Goal: Task Accomplishment & Management: Complete application form

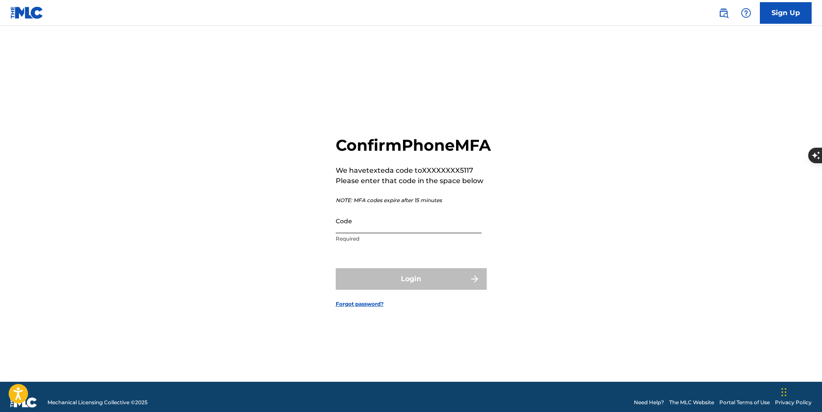
click at [432, 233] on input "Code" at bounding box center [409, 220] width 146 height 25
type input "119711"
click at [336, 268] on button "Login" at bounding box center [411, 279] width 151 height 22
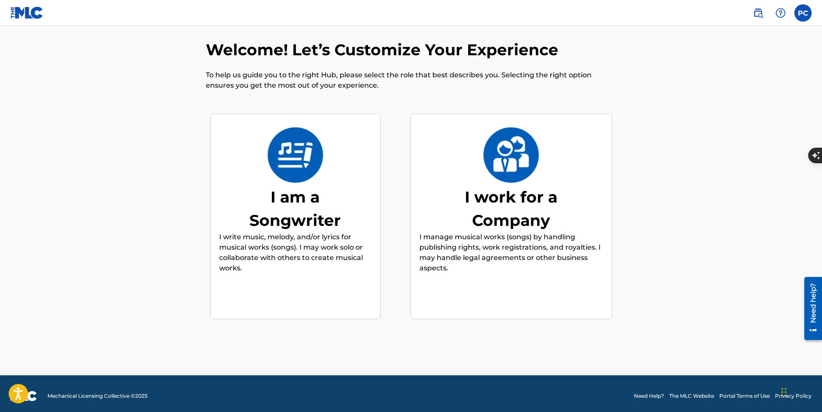
click at [301, 177] on img at bounding box center [295, 154] width 57 height 55
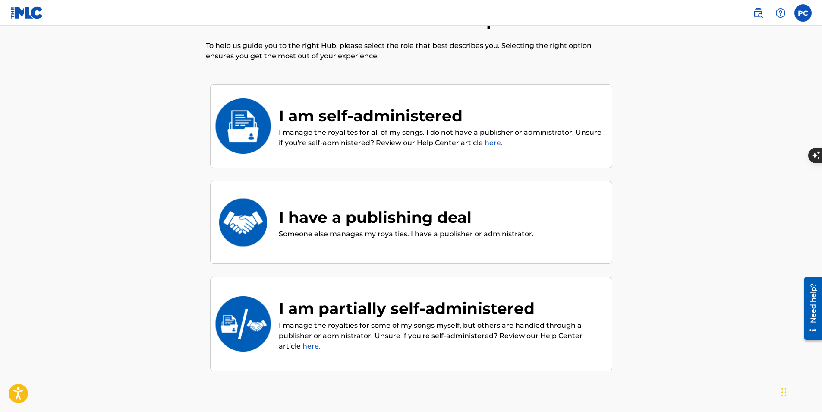
scroll to position [39, 0]
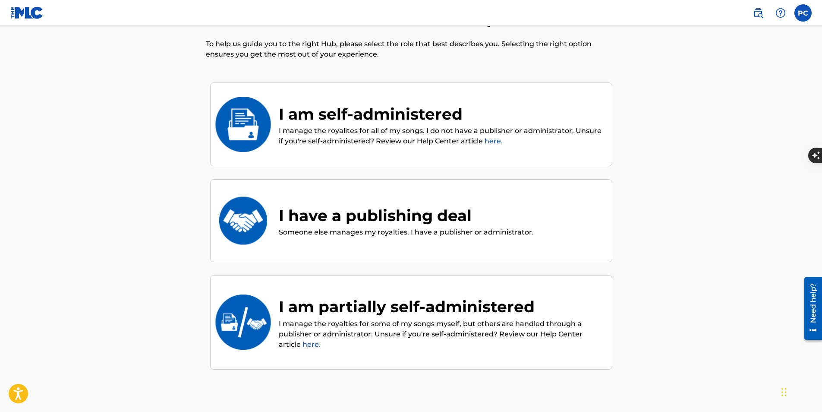
click at [379, 92] on div "I am self-administered I manage the royalites for all of my songs. I do not hav…" at bounding box center [411, 124] width 402 height 84
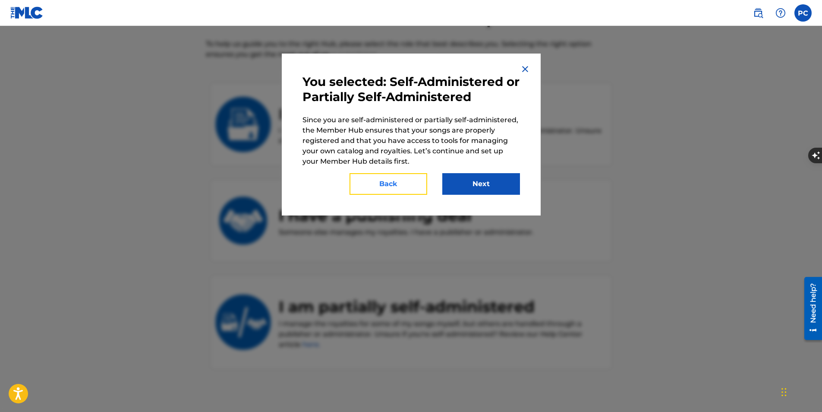
click at [410, 184] on button "Back" at bounding box center [389, 184] width 78 height 22
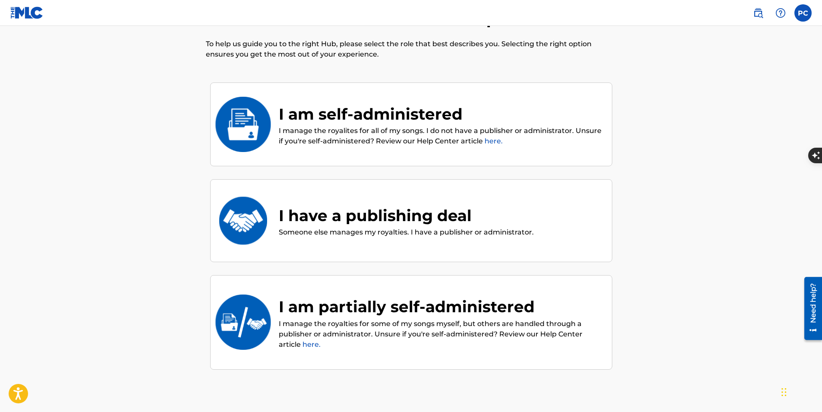
click at [312, 342] on link "here." at bounding box center [312, 344] width 18 height 8
click at [399, 330] on p "I manage the royalties for some of my songs myself, but others are handled thro…" at bounding box center [441, 334] width 325 height 31
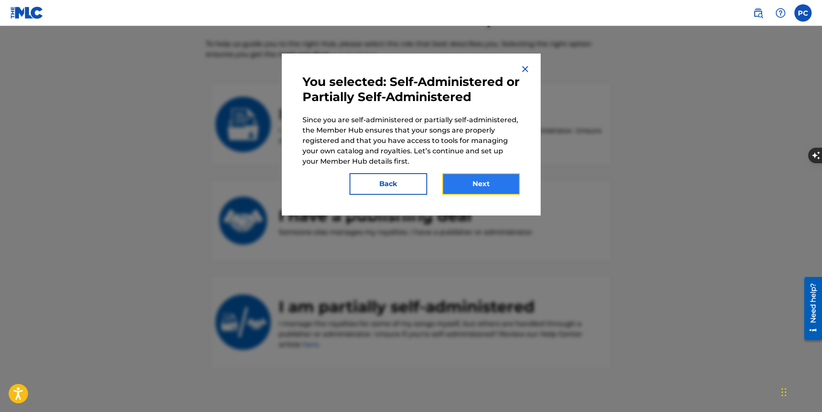
click at [462, 185] on button "Next" at bounding box center [481, 184] width 78 height 22
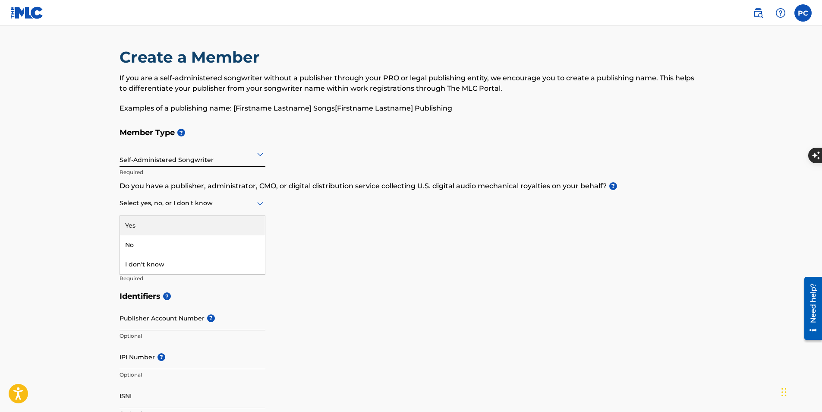
click at [173, 206] on div at bounding box center [193, 203] width 146 height 11
click at [155, 223] on div "Yes" at bounding box center [192, 225] width 145 height 19
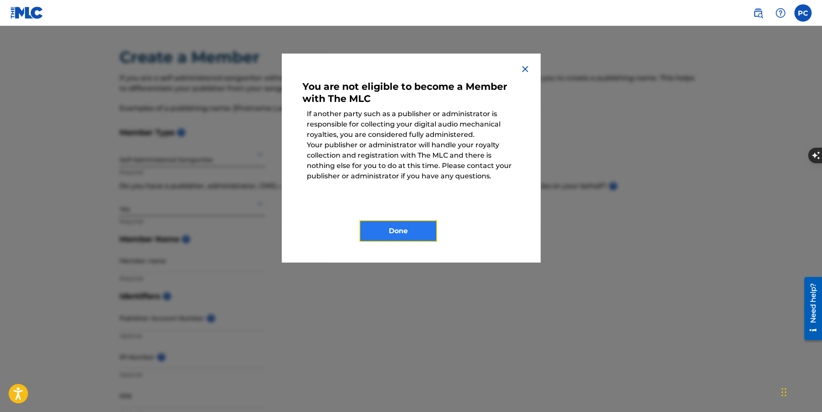
click at [388, 235] on button "Done" at bounding box center [399, 231] width 78 height 22
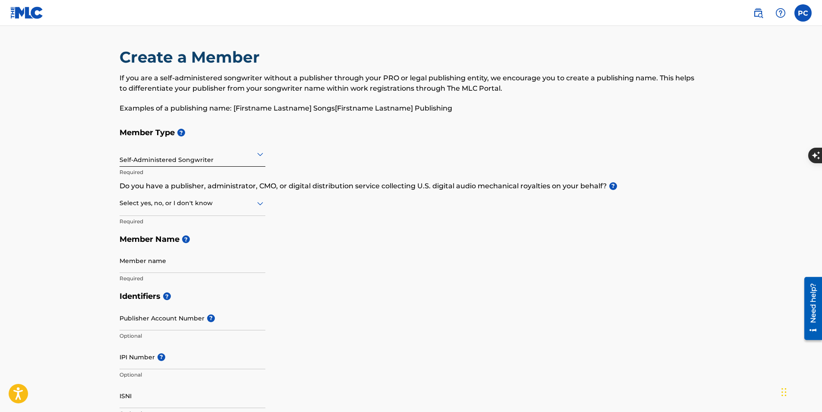
click at [203, 164] on div "Self-Administered Songwriter" at bounding box center [193, 153] width 146 height 21
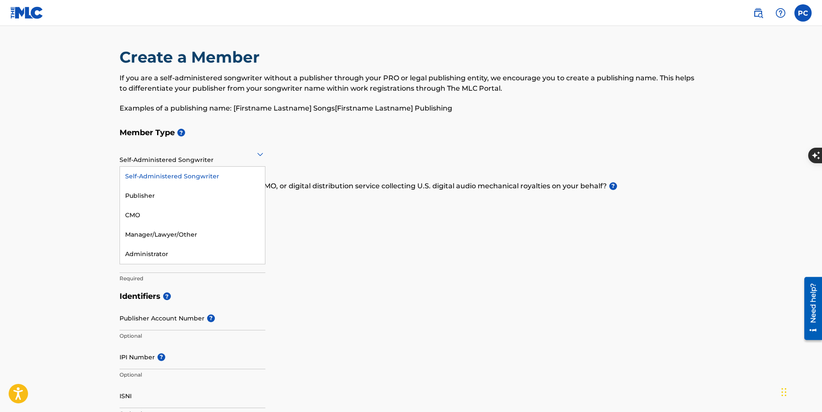
click at [147, 161] on div "Self-Administered Songwriter" at bounding box center [193, 153] width 146 height 21
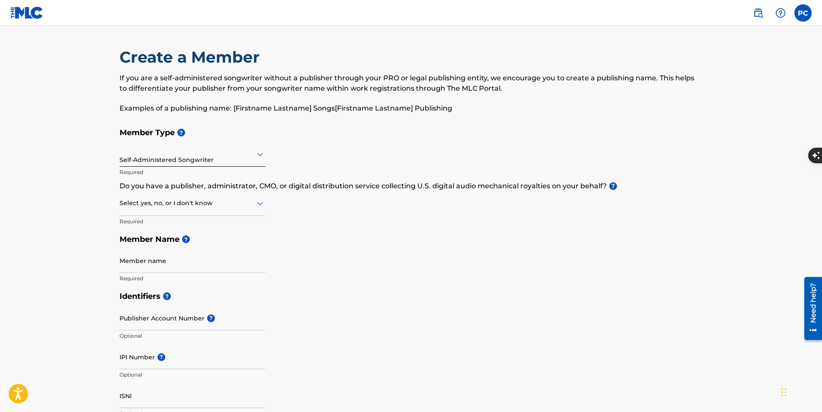
click at [147, 161] on div "Self-Administered Songwriter" at bounding box center [193, 153] width 146 height 21
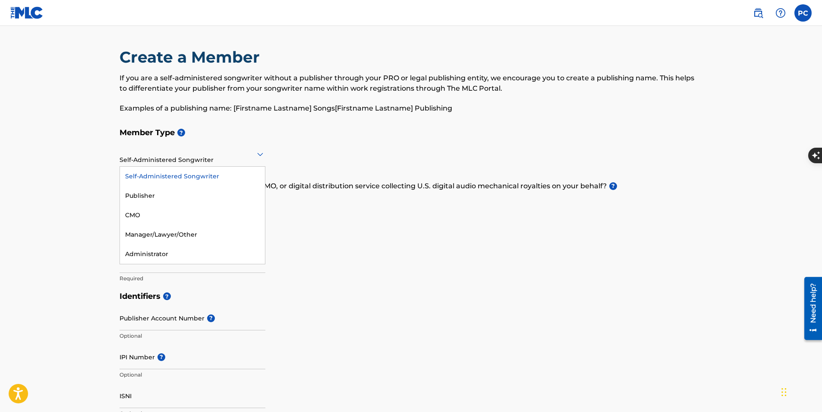
click at [171, 160] on div "Self-Administered Songwriter" at bounding box center [193, 153] width 146 height 21
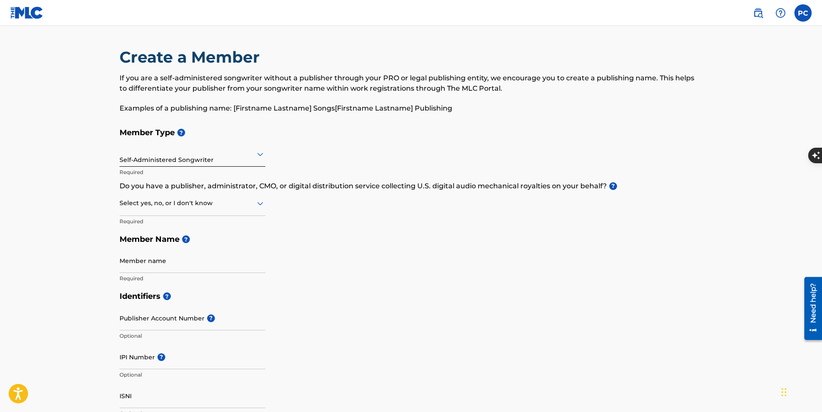
scroll to position [8, 0]
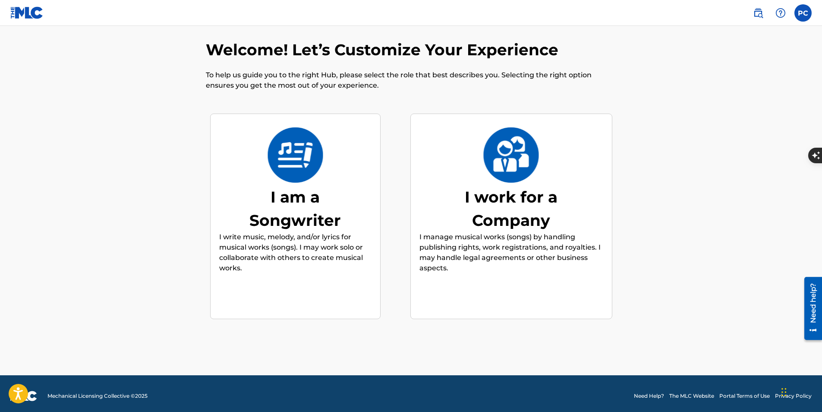
click at [299, 158] on img at bounding box center [295, 154] width 57 height 55
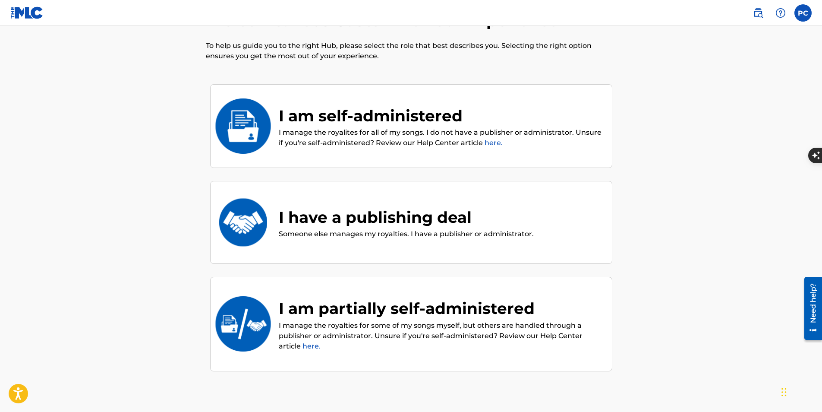
scroll to position [39, 0]
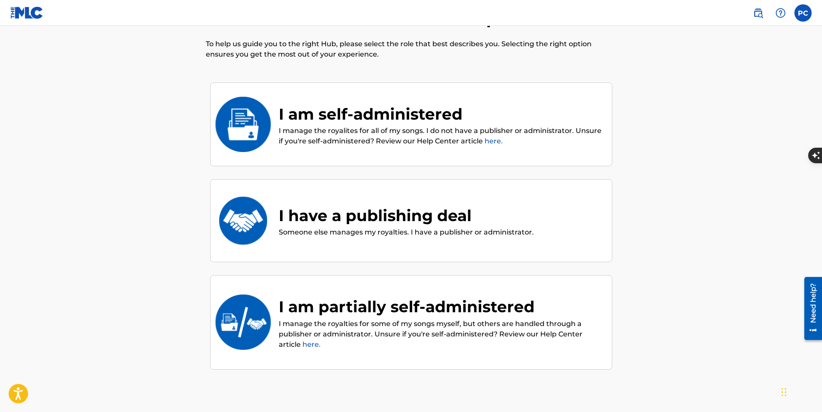
click at [286, 132] on p "I manage the royalites for all of my songs. I do not have a publisher or admini…" at bounding box center [441, 136] width 325 height 21
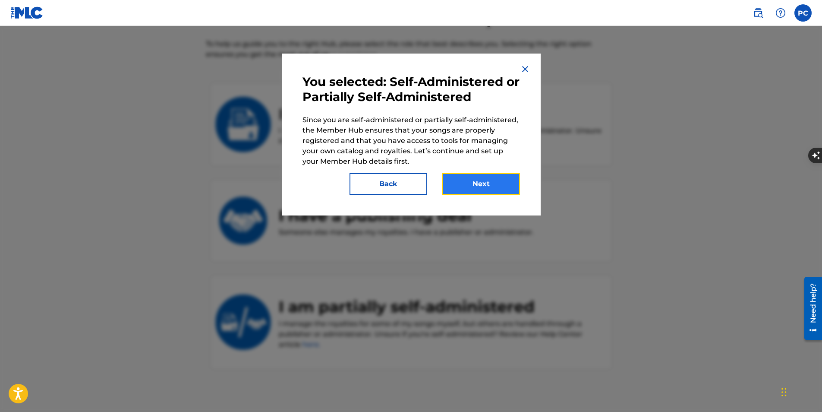
click at [458, 184] on button "Next" at bounding box center [481, 184] width 78 height 22
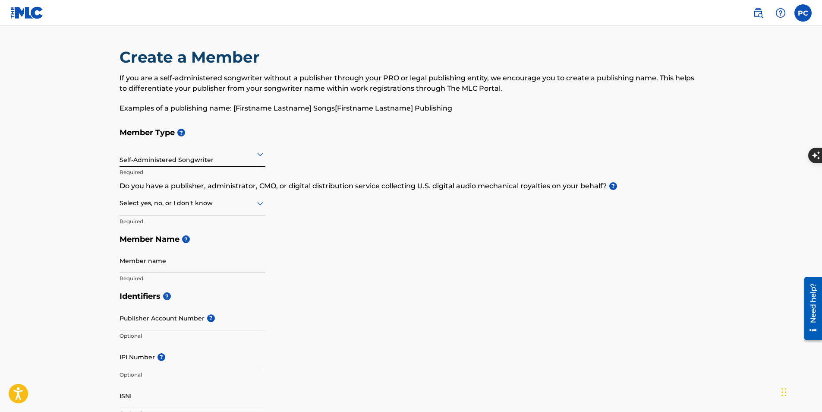
click at [179, 206] on div at bounding box center [193, 203] width 146 height 11
click at [145, 265] on div "I don't know" at bounding box center [192, 264] width 145 height 19
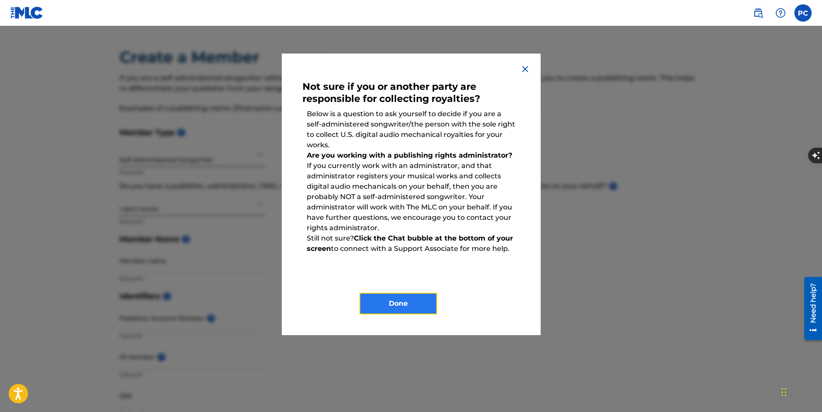
click at [383, 295] on button "Done" at bounding box center [399, 304] width 78 height 22
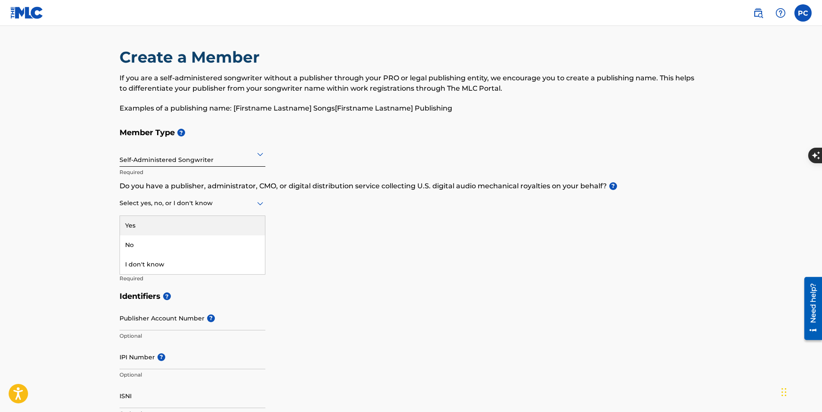
click at [179, 199] on div at bounding box center [193, 203] width 146 height 11
click at [145, 240] on div "No" at bounding box center [192, 244] width 145 height 19
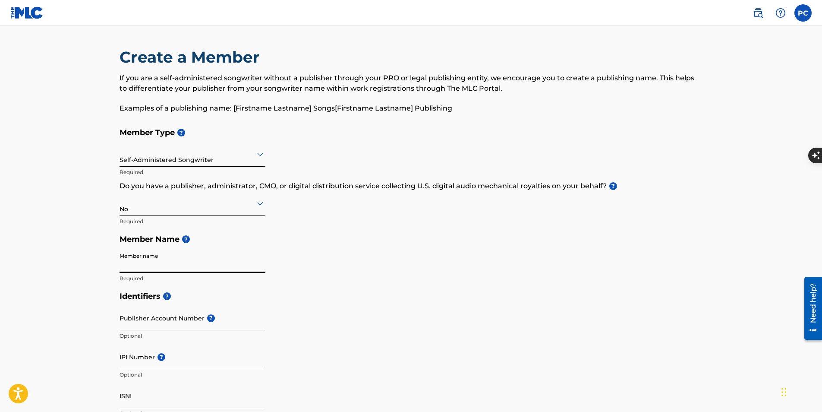
click at [174, 269] on input "Member name" at bounding box center [193, 260] width 146 height 25
type input "frealparker"
click at [0, 235] on html "Accessibility Screen-Reader Guide, Feedback, and Issue Reporting | New window C…" at bounding box center [411, 206] width 822 height 412
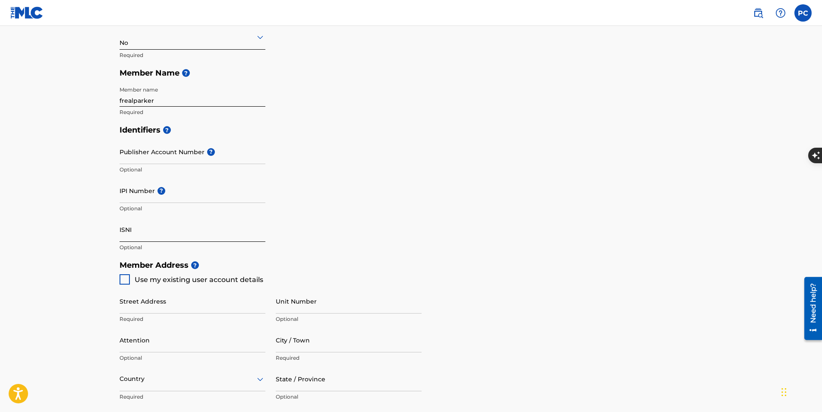
scroll to position [216, 0]
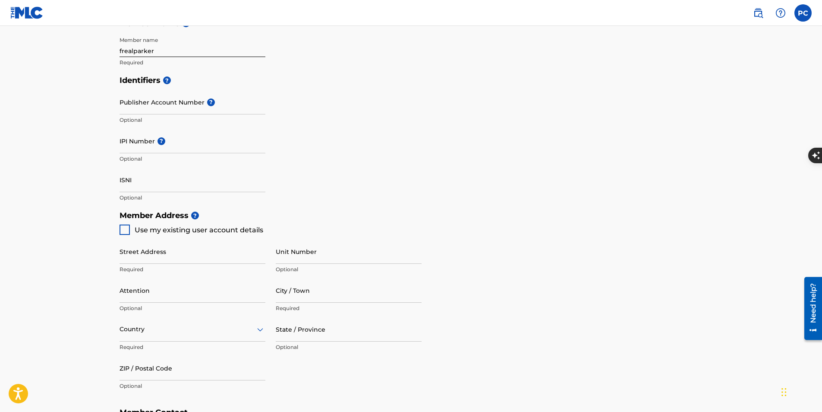
click at [125, 233] on div at bounding box center [125, 229] width 10 height 10
type input "[STREET_ADDRESS]"
type input "[GEOGRAPHIC_DATA]"
type input "03045"
type input "603"
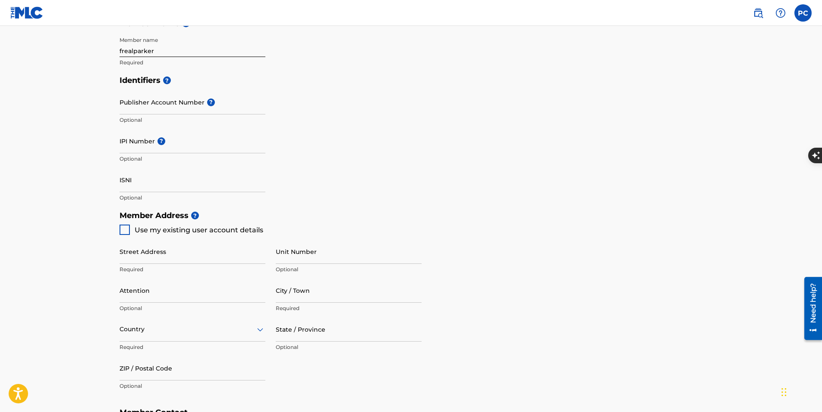
type input "3615117"
type input "[EMAIL_ADDRESS][DOMAIN_NAME]"
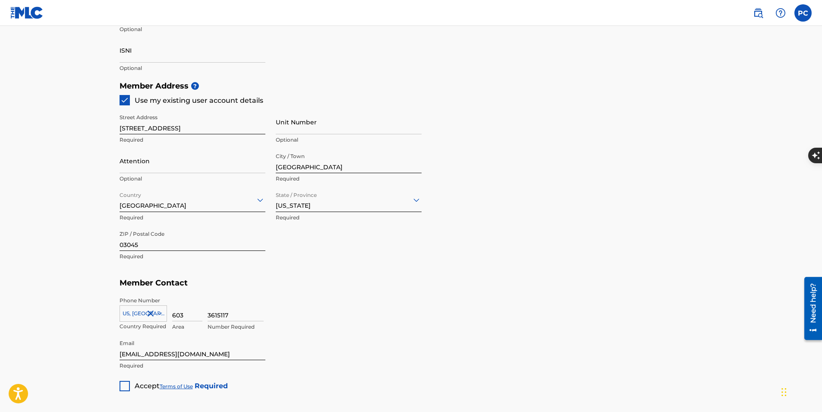
scroll to position [439, 0]
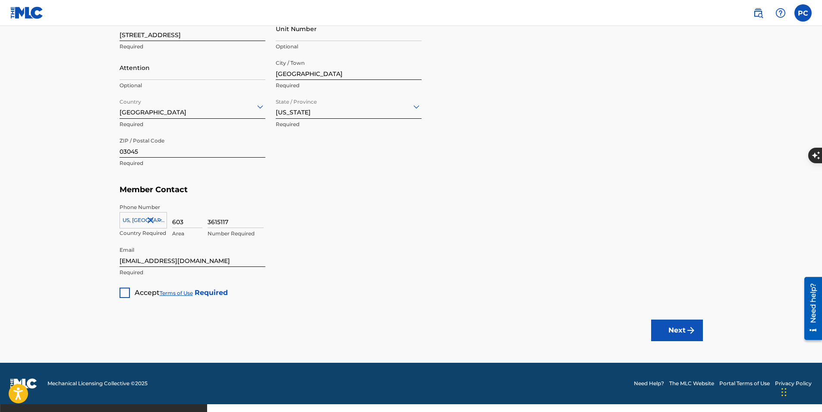
click at [125, 286] on div "Accept Terms of Use Required" at bounding box center [174, 289] width 108 height 17
click at [122, 294] on div at bounding box center [125, 292] width 10 height 10
click at [655, 322] on button "Next" at bounding box center [677, 330] width 52 height 22
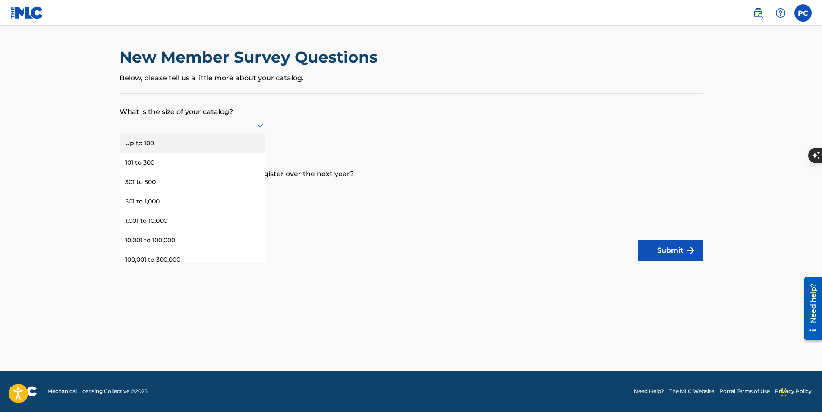
click at [177, 126] on div at bounding box center [193, 125] width 146 height 11
click at [165, 141] on div "Up to 100" at bounding box center [192, 142] width 145 height 19
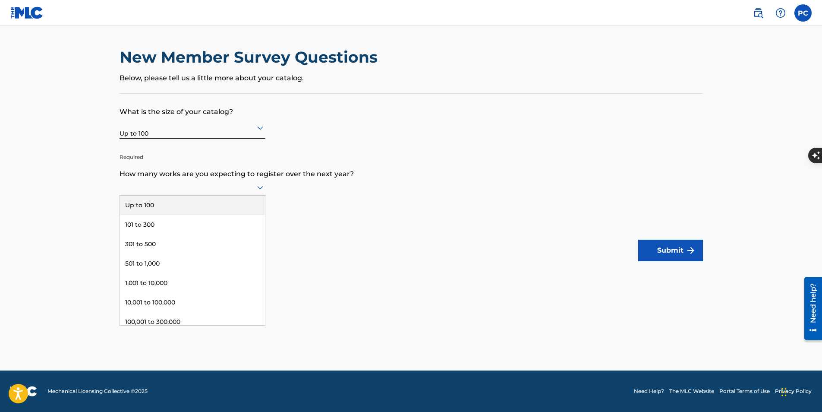
click at [193, 189] on div at bounding box center [193, 187] width 146 height 11
click at [151, 205] on div "Up to 100" at bounding box center [192, 205] width 145 height 19
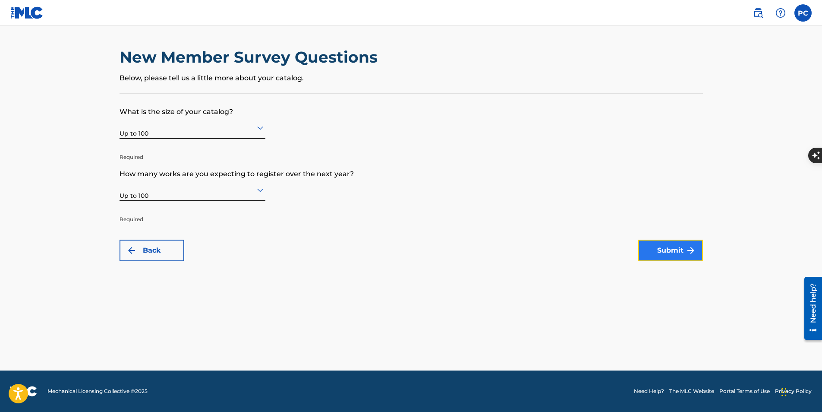
click at [678, 240] on button "Submit" at bounding box center [670, 251] width 65 height 22
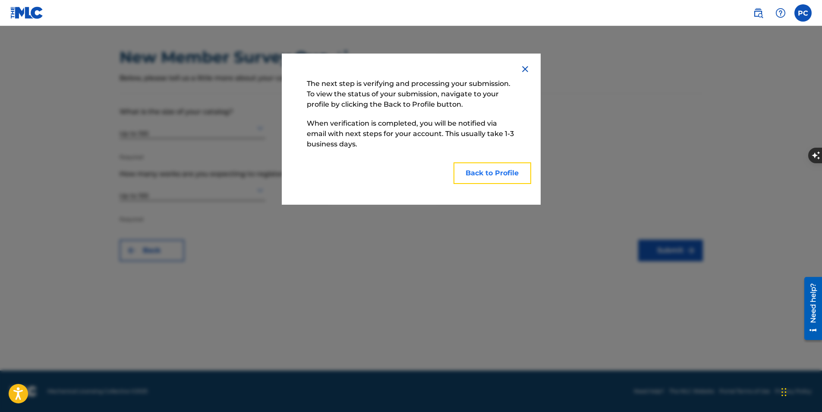
click at [506, 175] on button "Back to Profile" at bounding box center [493, 173] width 78 height 22
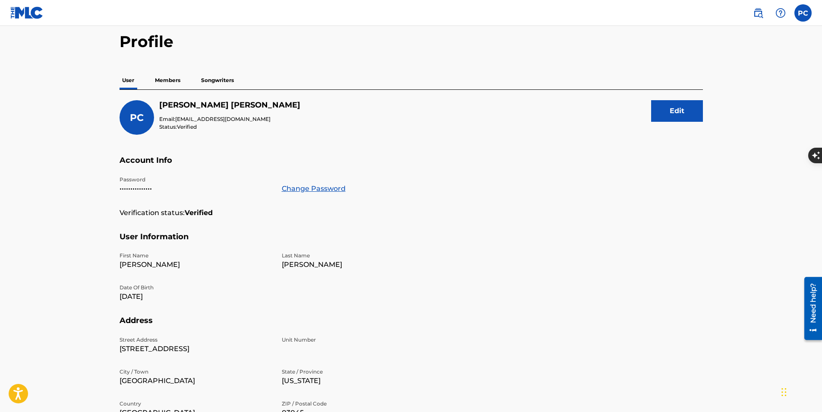
scroll to position [43, 0]
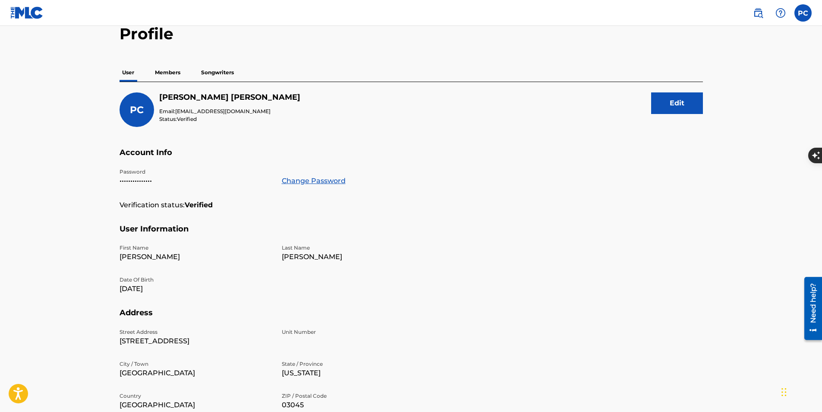
click at [209, 75] on p "Songwriters" at bounding box center [218, 72] width 38 height 18
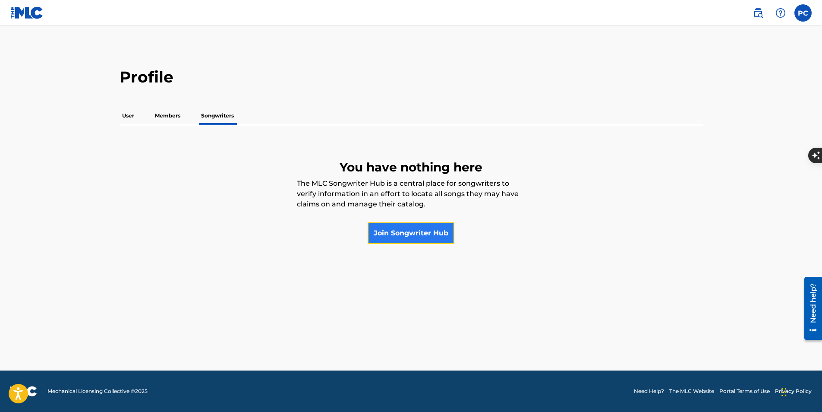
click at [406, 228] on link "Join Songwriter Hub" at bounding box center [411, 233] width 87 height 22
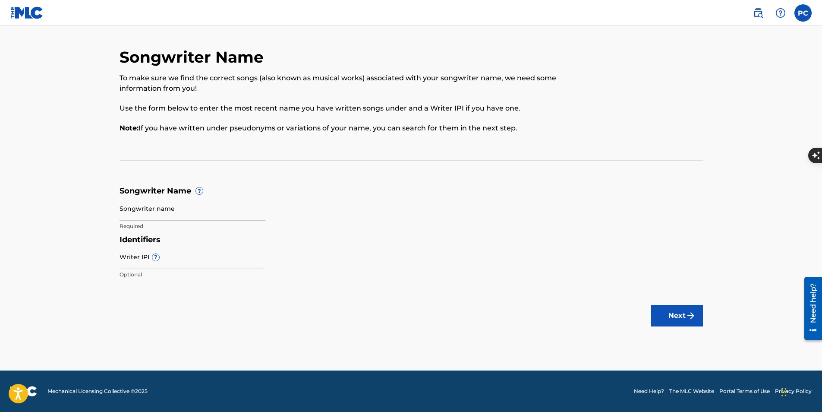
click at [201, 222] on p "Required" at bounding box center [193, 226] width 146 height 8
click at [201, 213] on input "Songwriter name" at bounding box center [193, 208] width 146 height 25
type input "[PERSON_NAME]"
click at [63, 194] on main "Songwriter Name To make sure we find the correct songs (also known as musical w…" at bounding box center [411, 198] width 822 height 344
click at [144, 263] on input "Writer IPI ?" at bounding box center [193, 256] width 146 height 25
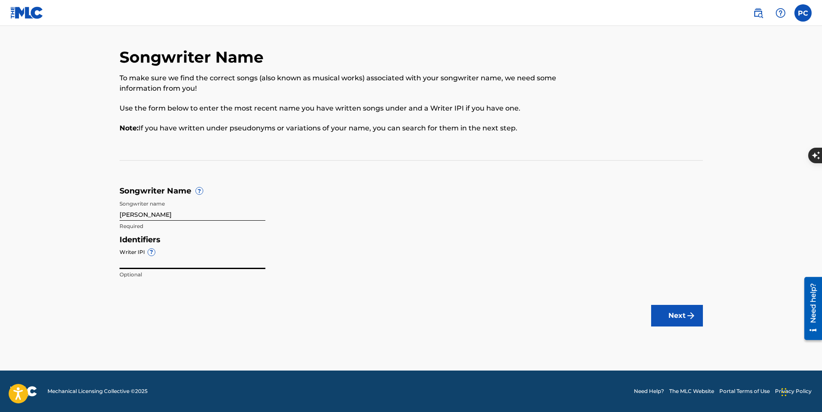
paste input "01134671471"
type input "01134671471"
click at [140, 212] on input "[PERSON_NAME]" at bounding box center [193, 208] width 146 height 25
type input "[PERSON_NAME] [PERSON_NAME]"
click at [666, 319] on button "Next" at bounding box center [677, 316] width 52 height 22
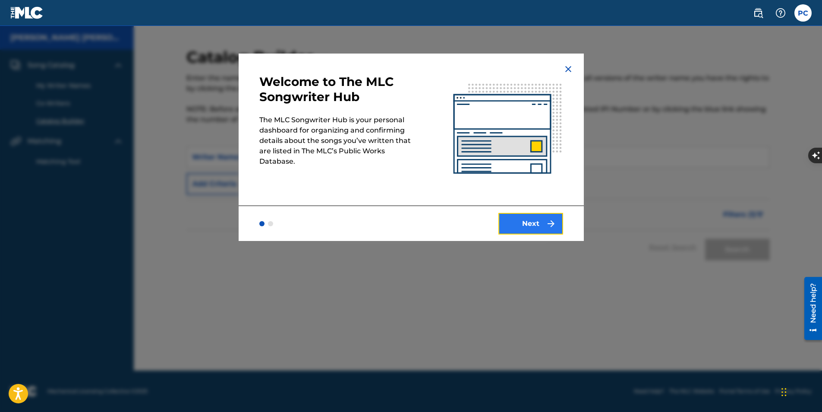
click at [527, 229] on button "Next" at bounding box center [531, 224] width 65 height 22
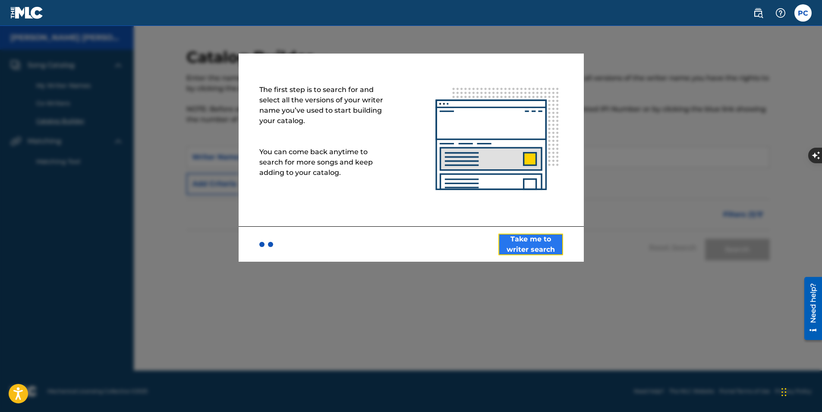
click at [524, 245] on button "Take me to writer search" at bounding box center [531, 245] width 65 height 22
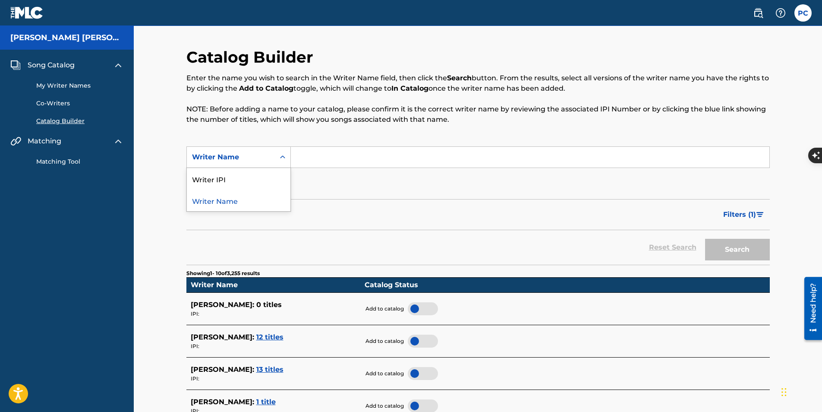
click at [264, 159] on div "Writer Name" at bounding box center [231, 157] width 78 height 10
click at [206, 177] on div "Writer IPI" at bounding box center [239, 179] width 104 height 22
click at [306, 158] on input "Search Form" at bounding box center [530, 157] width 479 height 21
paste input "01134671471"
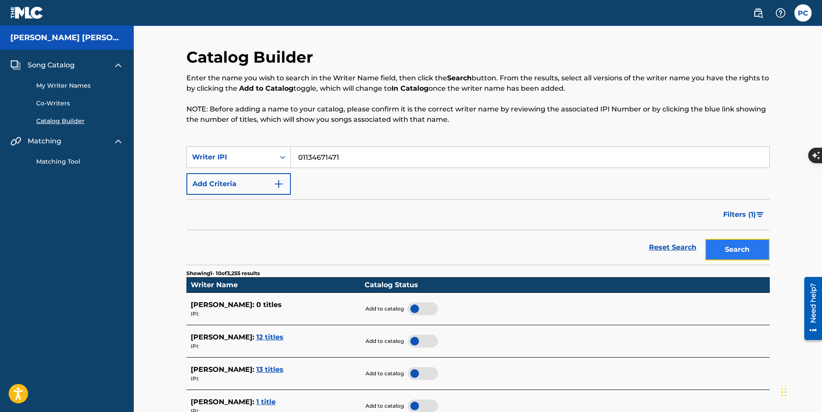
click at [728, 249] on button "Search" at bounding box center [737, 250] width 65 height 22
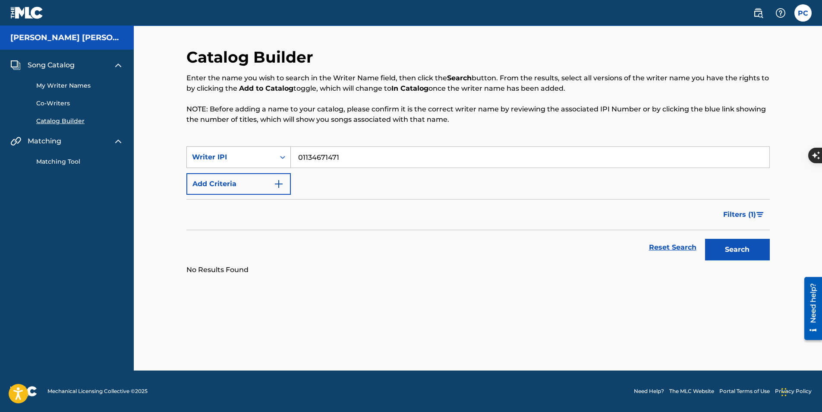
drag, startPoint x: 335, startPoint y: 153, endPoint x: 272, endPoint y: 146, distance: 63.8
click at [270, 146] on div "SearchWithCriteria2e9c180a-fcc3-4a33-a3a7-18013f22da87 Writer IPI 01134671471" at bounding box center [478, 157] width 584 height 22
paste input "01134671569"
click at [726, 250] on button "Search" at bounding box center [737, 250] width 65 height 22
click at [306, 157] on input "01134671569" at bounding box center [530, 157] width 479 height 21
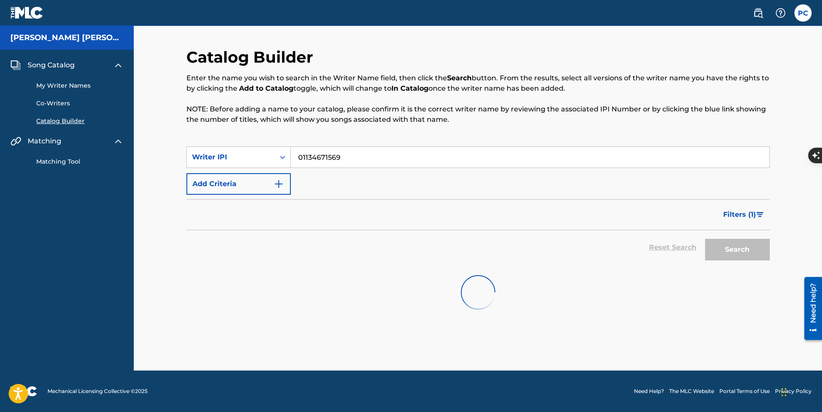
type input "01134671569"
click at [499, 338] on div "Catalog Builder Enter the name you wish to search in the Writer Name field, the…" at bounding box center [478, 208] width 604 height 323
click at [426, 268] on div at bounding box center [478, 292] width 584 height 55
click at [423, 266] on div at bounding box center [478, 292] width 584 height 55
drag, startPoint x: 355, startPoint y: 161, endPoint x: 246, endPoint y: 151, distance: 109.6
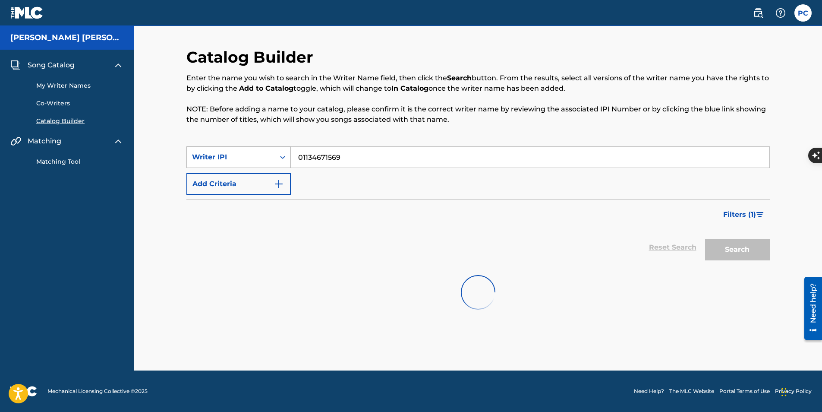
click at [246, 151] on div "SearchWithCriteria2e9c180a-fcc3-4a33-a3a7-18013f22da87 Writer IPI 01134671569" at bounding box center [478, 157] width 584 height 22
click at [354, 163] on input "Search Form" at bounding box center [530, 157] width 479 height 21
paste input "01134671569"
type input "01134671569"
click at [723, 252] on button "Search" at bounding box center [737, 250] width 65 height 22
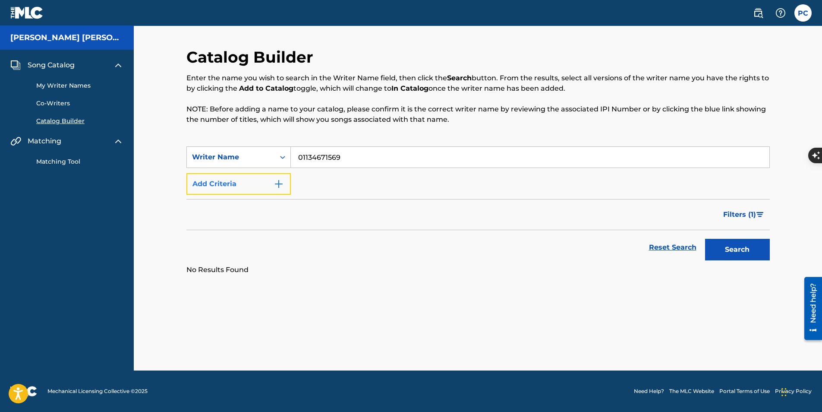
click at [262, 187] on button "Add Criteria" at bounding box center [238, 184] width 104 height 22
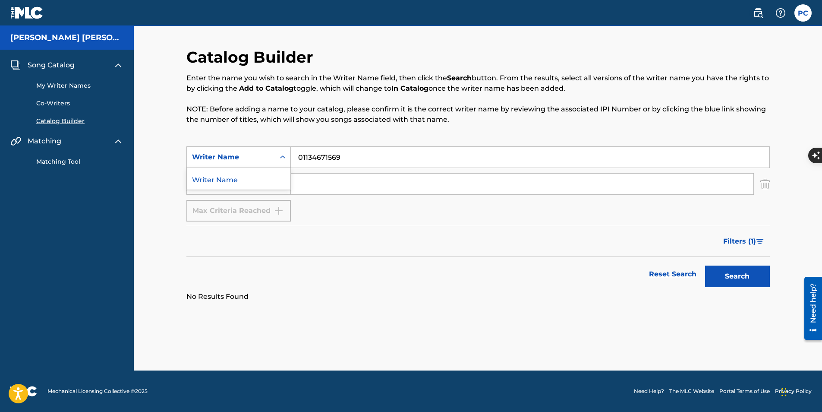
click at [267, 158] on div "Writer Name" at bounding box center [231, 157] width 78 height 10
click at [342, 182] on input "Search Form" at bounding box center [522, 184] width 463 height 21
drag, startPoint x: 312, startPoint y: 153, endPoint x: 233, endPoint y: 142, distance: 80.1
click at [233, 142] on div "Catalog Builder Enter the name you wish to search in the Writer Name field, the…" at bounding box center [478, 174] width 584 height 254
click at [351, 190] on input "Search Form" at bounding box center [522, 184] width 463 height 21
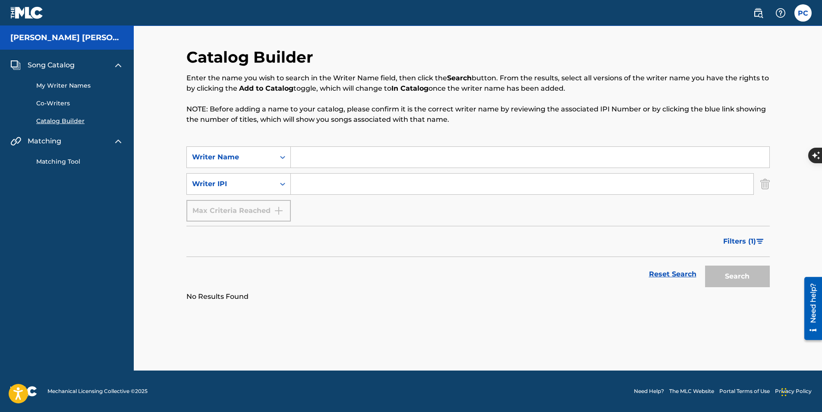
paste input "01134671569"
type input "01134671569"
click at [338, 159] on input "Search Form" at bounding box center [530, 157] width 479 height 21
type input "Arkerpay"
click at [705, 265] on button "Search" at bounding box center [737, 276] width 65 height 22
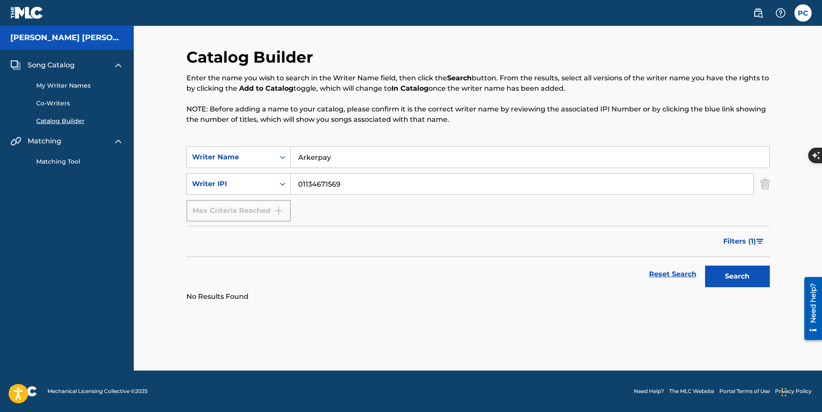
click at [70, 85] on link "My Writer Names" at bounding box center [79, 85] width 87 height 9
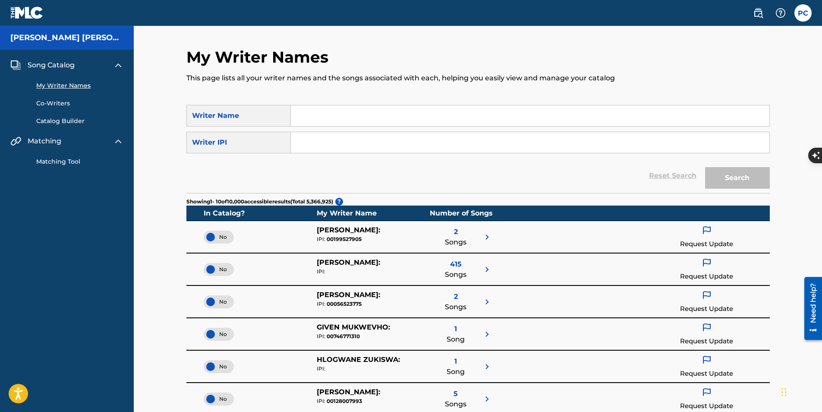
click at [66, 159] on link "Matching Tool" at bounding box center [79, 161] width 87 height 9
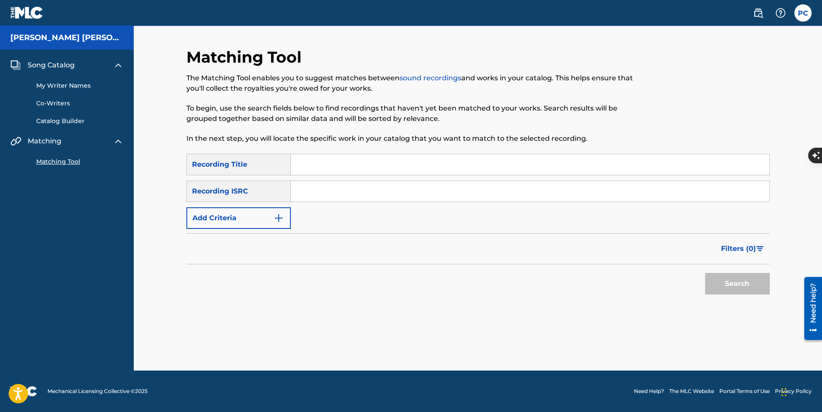
click at [297, 169] on input "Search Form" at bounding box center [530, 164] width 479 height 21
click at [167, 163] on div "Matching Tool The Matching Tool enables you to suggest matches between sound re…" at bounding box center [478, 198] width 688 height 344
click at [60, 117] on link "Catalog Builder" at bounding box center [79, 121] width 87 height 9
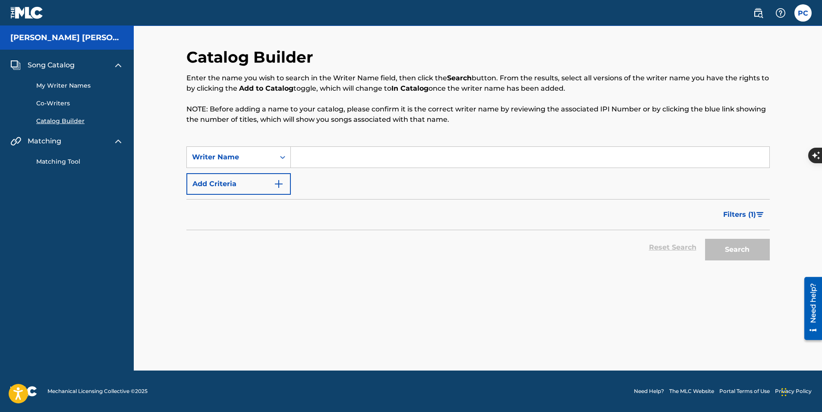
click at [315, 163] on input "Search Form" at bounding box center [530, 157] width 479 height 21
type input "[PERSON_NAME]"
click at [705, 239] on button "Search" at bounding box center [737, 250] width 65 height 22
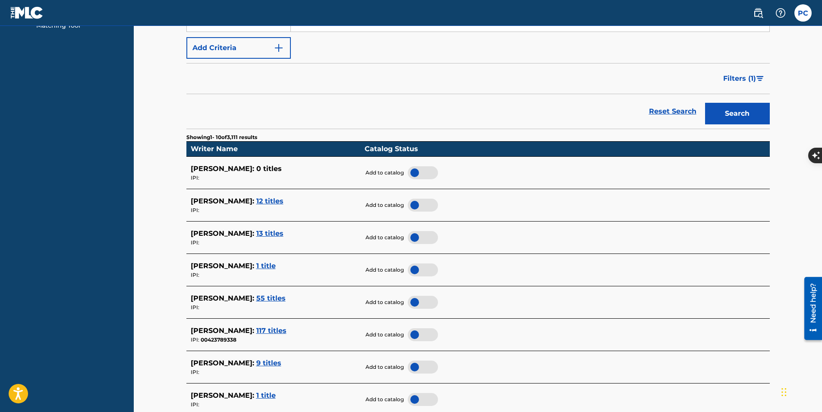
scroll to position [216, 0]
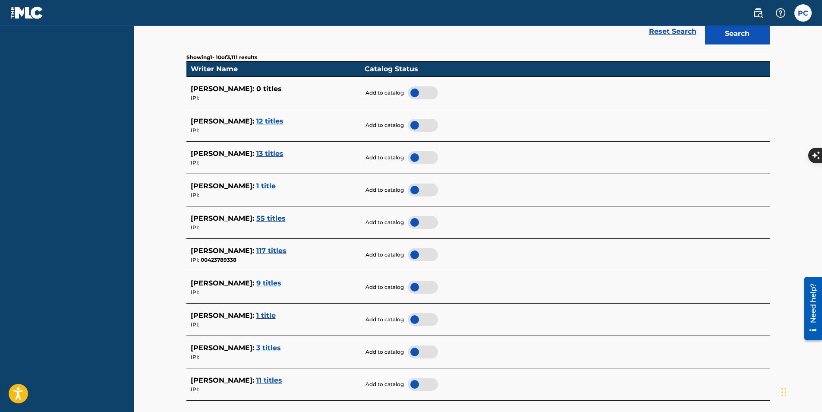
click at [259, 120] on span "12 titles" at bounding box center [269, 121] width 27 height 8
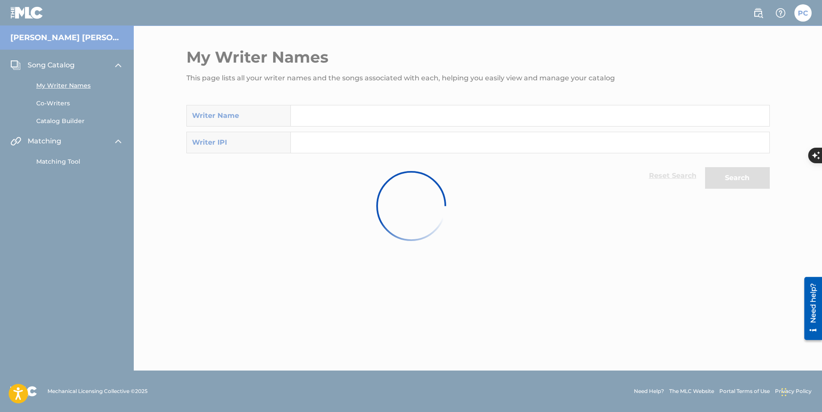
click at [332, 119] on div at bounding box center [411, 206] width 822 height 412
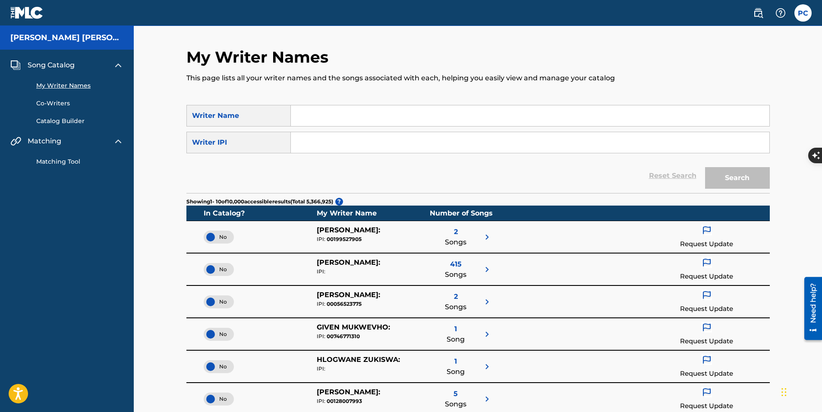
click at [319, 116] on input "Search Form" at bounding box center [530, 115] width 479 height 21
click at [705, 167] on button "Search" at bounding box center [737, 178] width 65 height 22
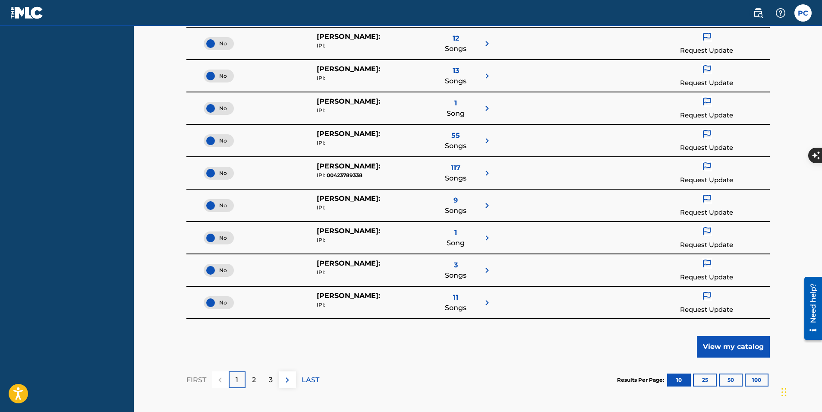
scroll to position [300, 0]
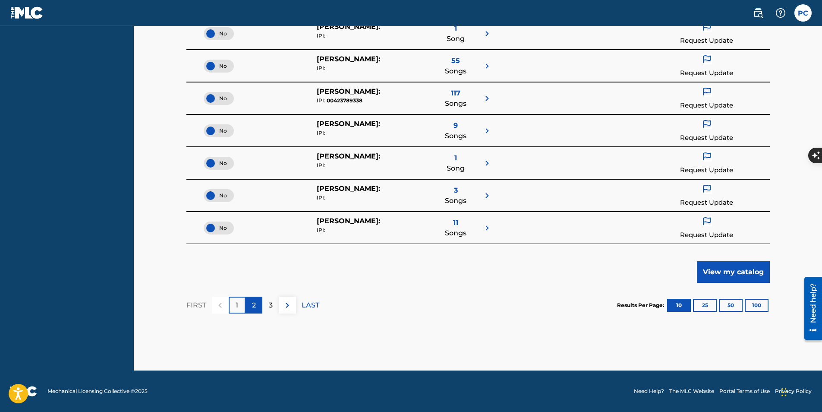
click at [261, 308] on div "2" at bounding box center [254, 305] width 17 height 17
click at [270, 311] on div "3" at bounding box center [270, 305] width 17 height 17
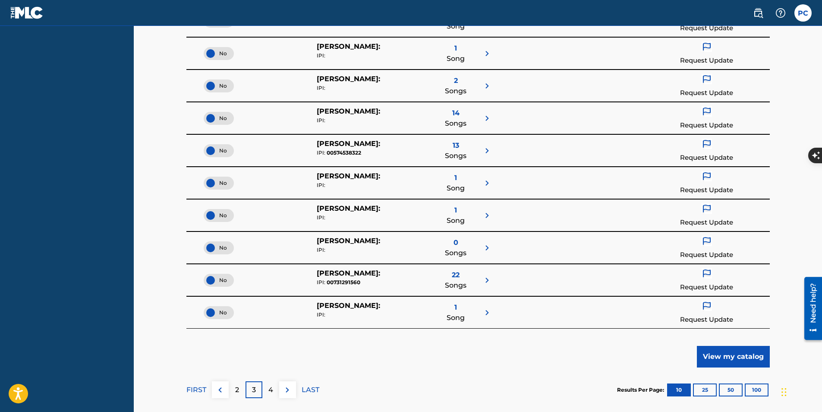
scroll to position [259, 0]
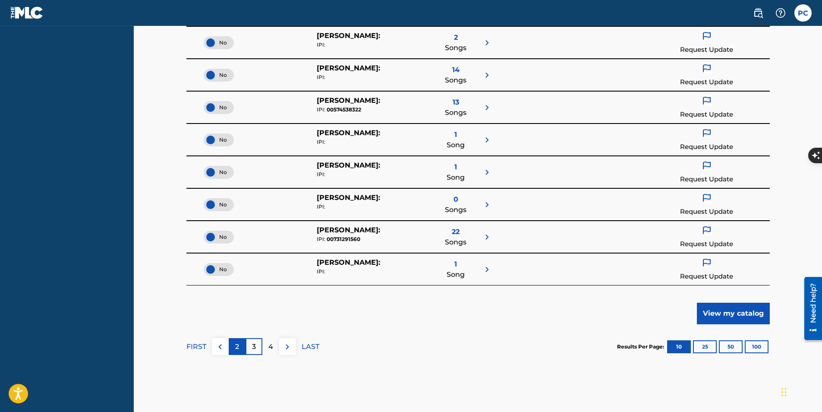
click at [237, 347] on p "2" at bounding box center [237, 346] width 4 height 10
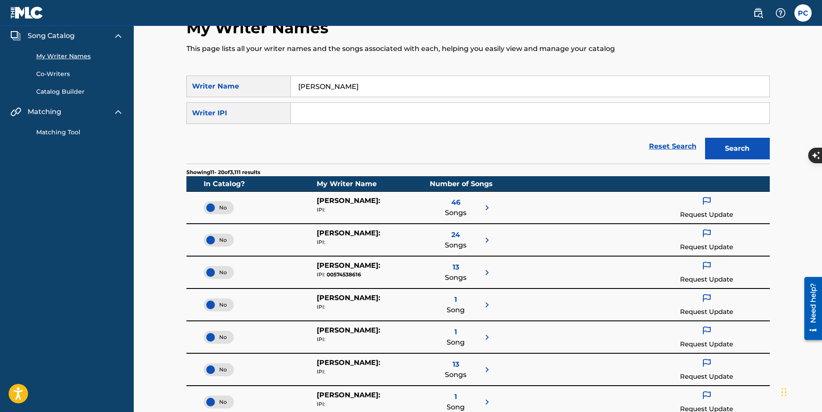
scroll to position [0, 0]
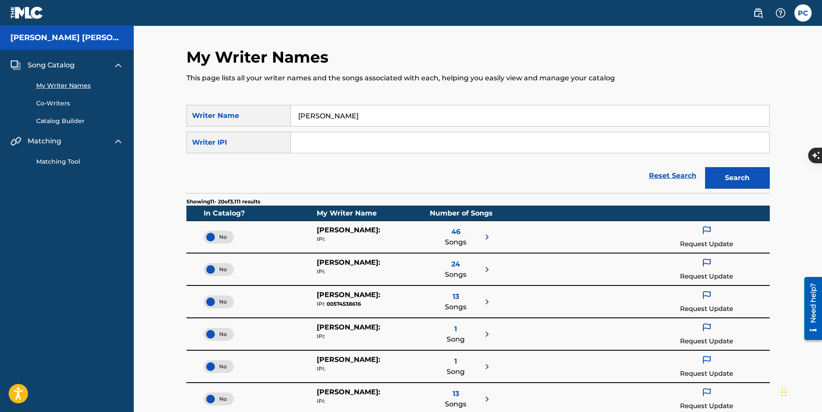
click at [319, 110] on input "[PERSON_NAME]" at bounding box center [530, 115] width 479 height 21
click at [323, 110] on input "[PERSON_NAME]" at bounding box center [530, 115] width 479 height 21
type input "[PERSON_NAME] [PERSON_NAME]"
click at [705, 167] on button "Search" at bounding box center [737, 178] width 65 height 22
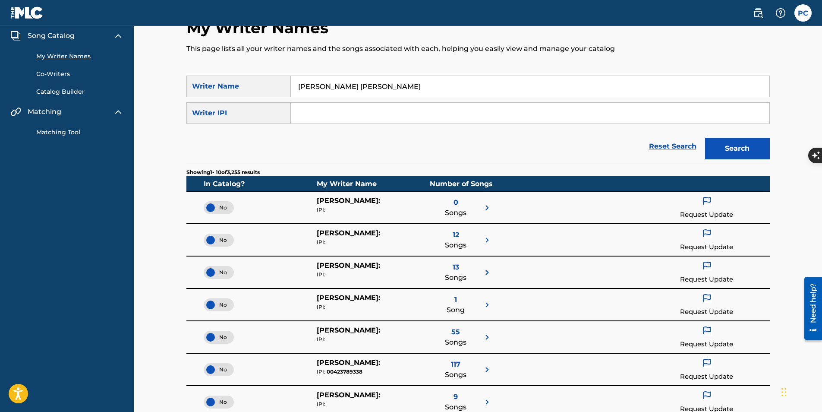
scroll to position [43, 0]
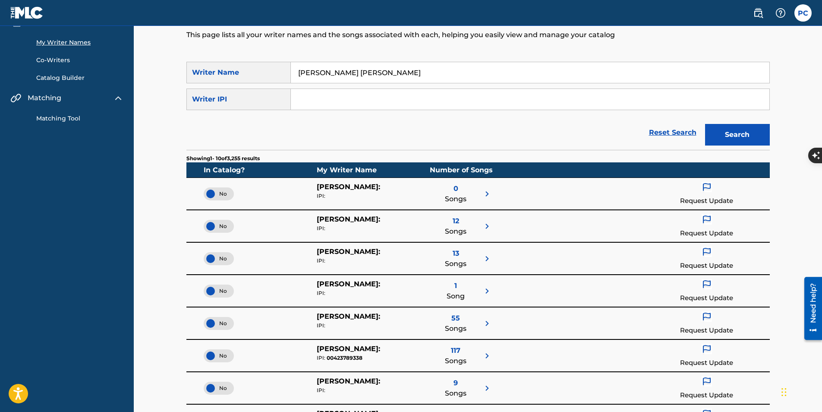
click at [478, 224] on div "12 Songs" at bounding box center [461, 226] width 62 height 24
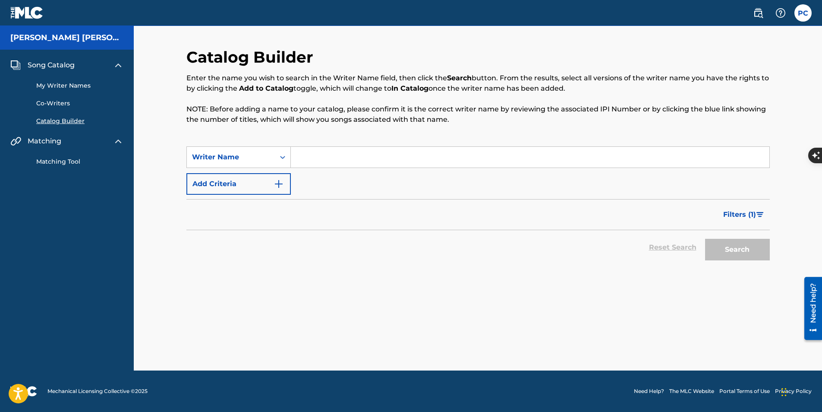
click at [63, 61] on span "Song Catalog" at bounding box center [51, 65] width 47 height 10
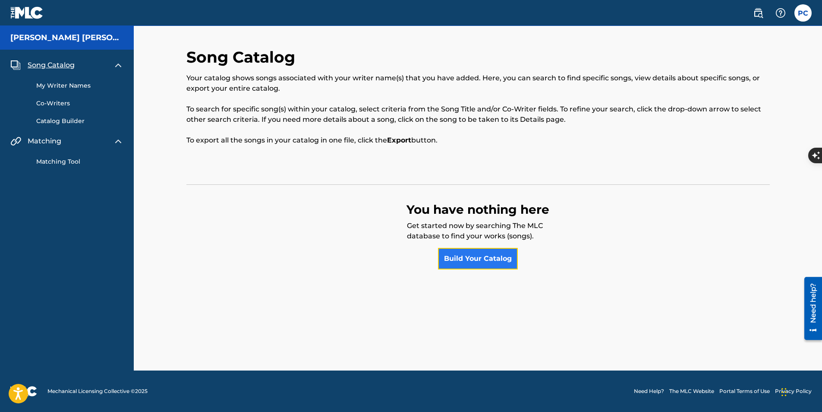
click at [495, 253] on link "Build Your Catalog" at bounding box center [478, 259] width 80 height 22
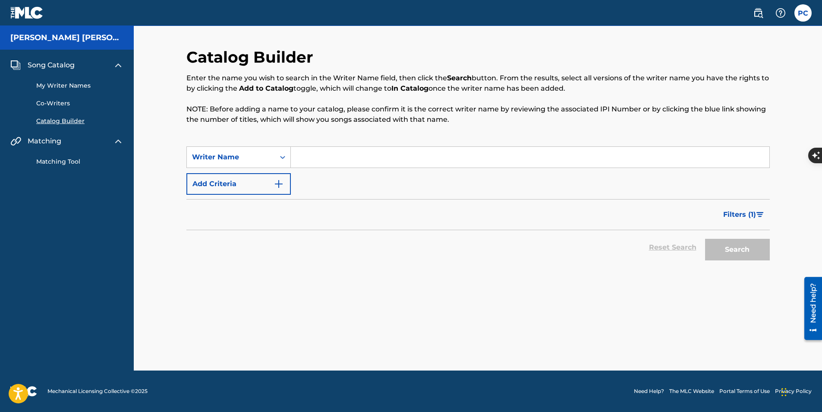
click at [55, 117] on link "Catalog Builder" at bounding box center [79, 121] width 87 height 9
click at [59, 151] on div "Matching Tool" at bounding box center [66, 156] width 113 height 20
click at [66, 161] on link "Matching Tool" at bounding box center [79, 161] width 87 height 9
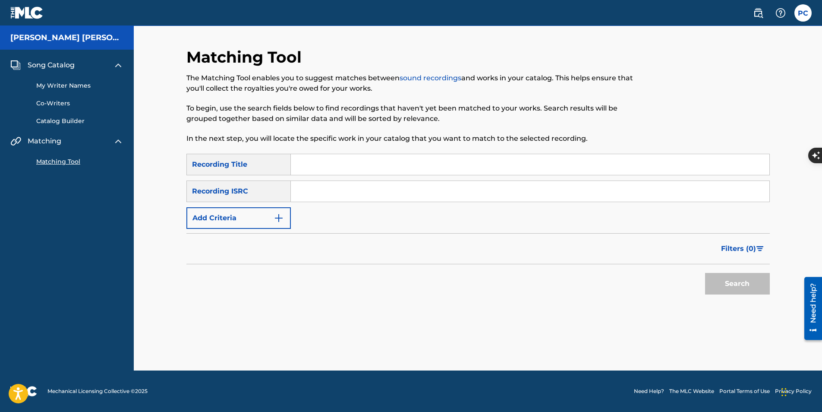
click at [248, 190] on div "Recording ISRC" at bounding box center [238, 191] width 104 height 22
click at [372, 202] on div "Search Form" at bounding box center [530, 191] width 479 height 22
click at [363, 197] on input "Search Form" at bounding box center [530, 191] width 479 height 21
click at [336, 171] on input "Search Form" at bounding box center [530, 164] width 479 height 21
click at [344, 167] on input "Search Form" at bounding box center [530, 164] width 479 height 21
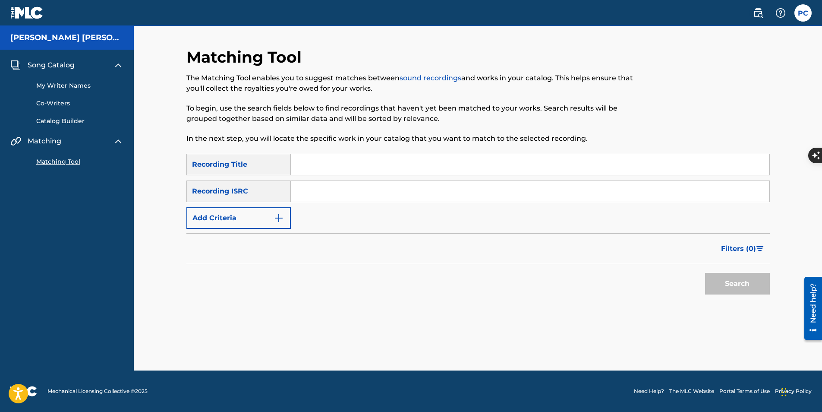
click at [42, 14] on img at bounding box center [26, 12] width 33 height 13
